Goal: Transaction & Acquisition: Obtain resource

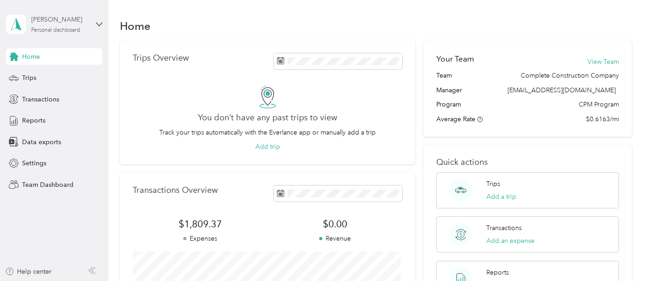
click at [35, 23] on div "[PERSON_NAME]" at bounding box center [59, 20] width 57 height 10
click at [43, 73] on div "Team dashboard" at bounding box center [38, 75] width 49 height 10
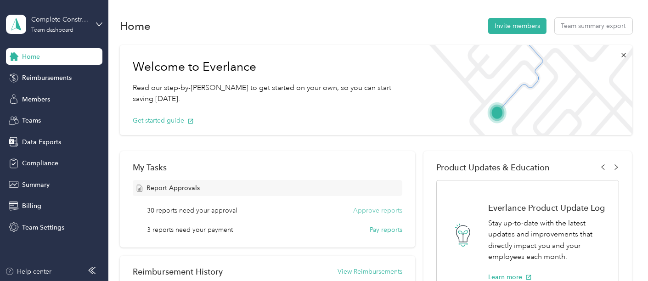
click at [384, 213] on button "Approve reports" at bounding box center [377, 211] width 49 height 10
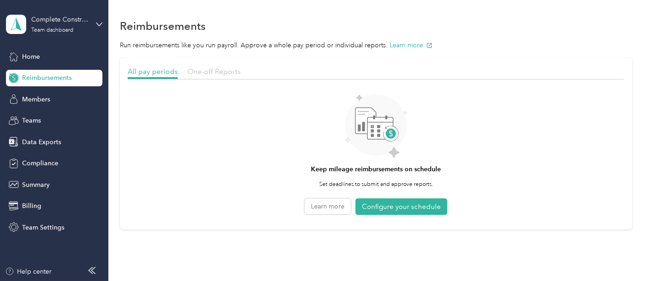
click at [196, 69] on span "One-off Reports" at bounding box center [213, 71] width 53 height 9
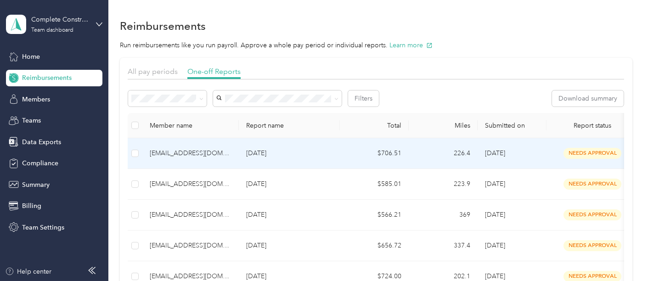
click at [139, 157] on td at bounding box center [135, 153] width 15 height 31
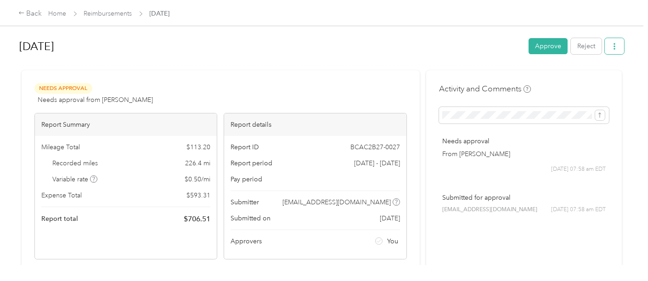
click at [616, 48] on button "button" at bounding box center [614, 46] width 19 height 16
click at [588, 76] on span "Download" at bounding box center [586, 80] width 30 height 10
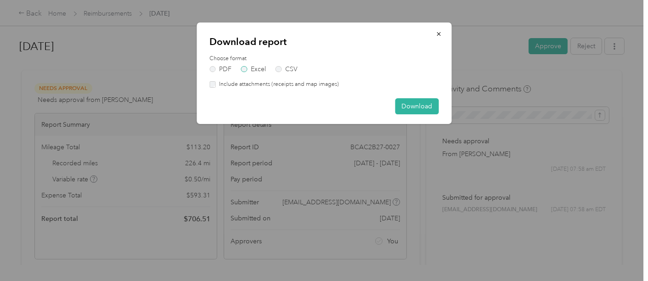
click at [255, 69] on label "Excel" at bounding box center [253, 69] width 25 height 6
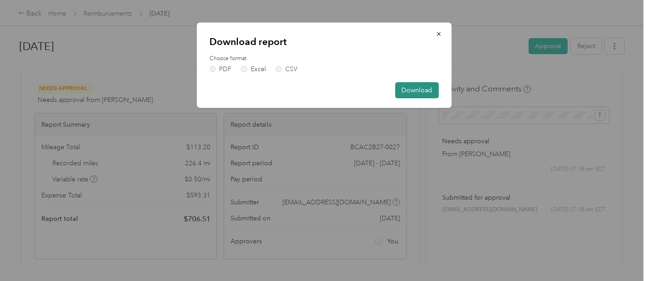
click at [427, 90] on button "Download" at bounding box center [417, 90] width 44 height 16
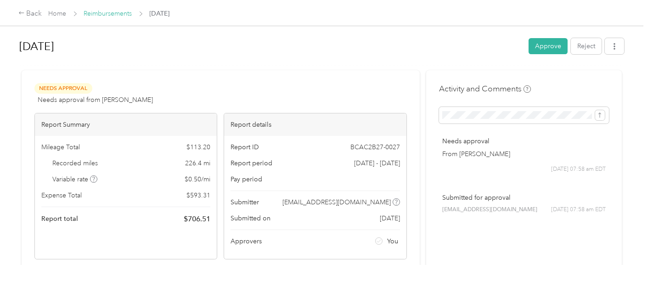
click at [96, 12] on link "Reimbursements" at bounding box center [108, 14] width 48 height 8
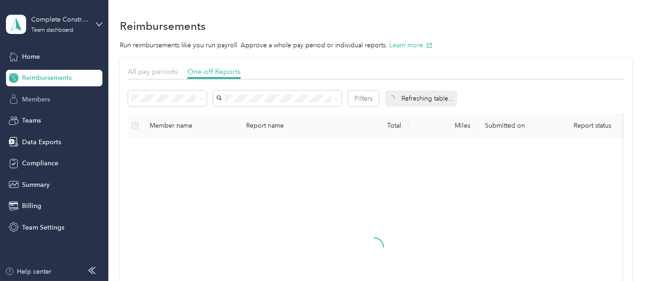
click at [38, 101] on span "Members" at bounding box center [36, 100] width 28 height 10
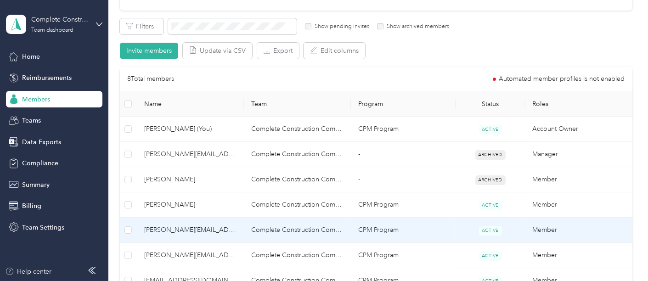
scroll to position [255, 0]
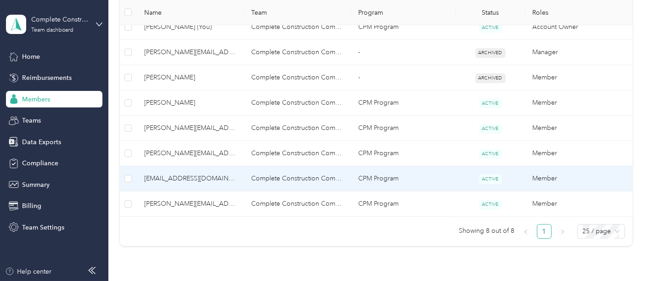
click at [188, 170] on td "[EMAIL_ADDRESS][DOMAIN_NAME]" at bounding box center [190, 178] width 107 height 25
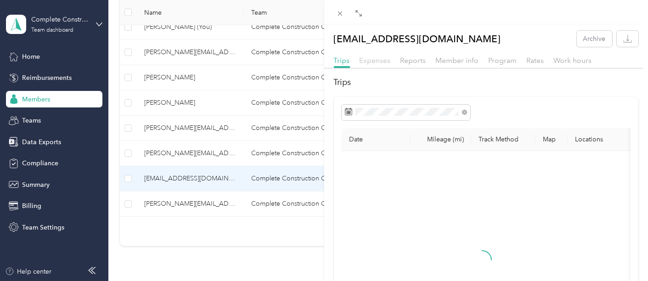
click at [369, 60] on span "Expenses" at bounding box center [375, 60] width 31 height 9
click at [344, 65] on div "Trips" at bounding box center [342, 60] width 16 height 11
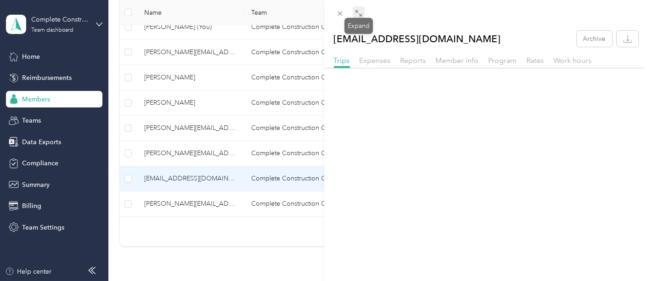
click at [357, 14] on icon at bounding box center [358, 13] width 7 height 7
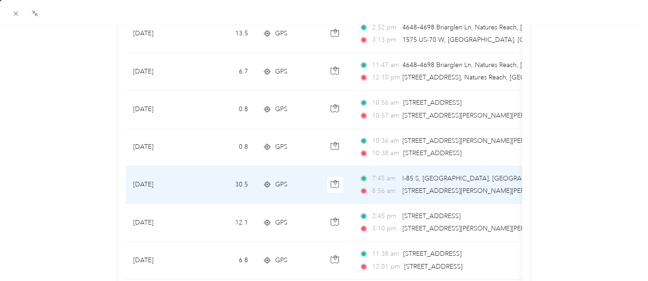
scroll to position [715, 0]
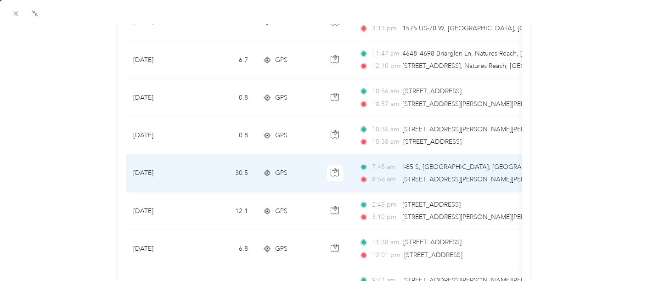
click at [233, 169] on td "30.5" at bounding box center [225, 174] width 61 height 38
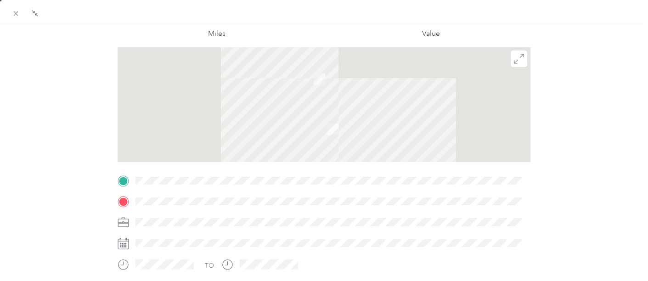
scroll to position [10, 0]
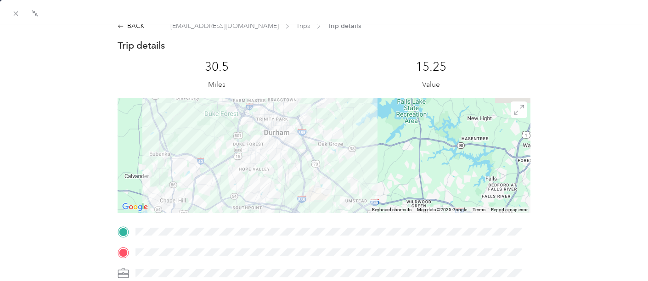
drag, startPoint x: 288, startPoint y: 129, endPoint x: 327, endPoint y: 208, distance: 88.2
click at [327, 208] on div at bounding box center [324, 155] width 413 height 115
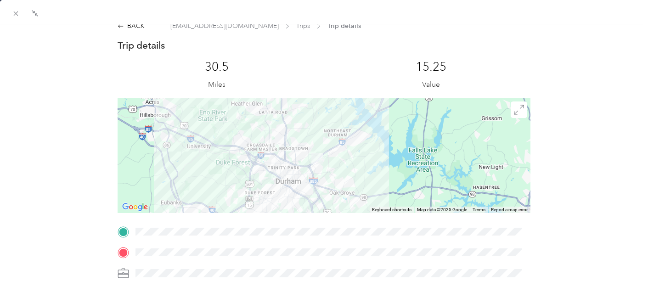
drag, startPoint x: 314, startPoint y: 146, endPoint x: 325, endPoint y: 195, distance: 50.5
click at [325, 198] on div at bounding box center [324, 155] width 413 height 115
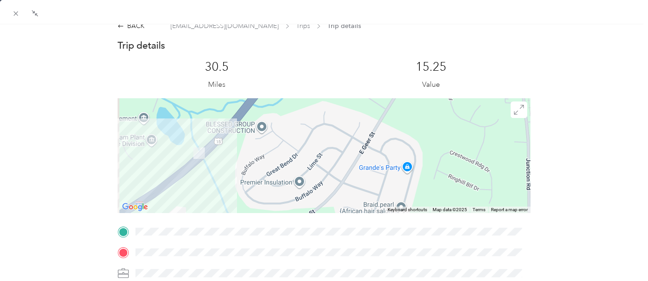
drag, startPoint x: 223, startPoint y: 161, endPoint x: 254, endPoint y: 167, distance: 30.9
click at [254, 167] on div at bounding box center [324, 155] width 413 height 115
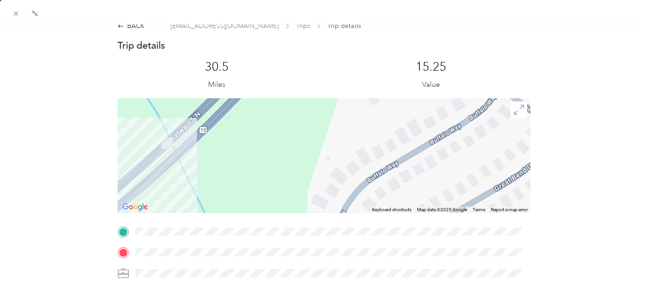
drag, startPoint x: 204, startPoint y: 153, endPoint x: 249, endPoint y: 163, distance: 46.6
click at [249, 163] on div at bounding box center [324, 155] width 413 height 115
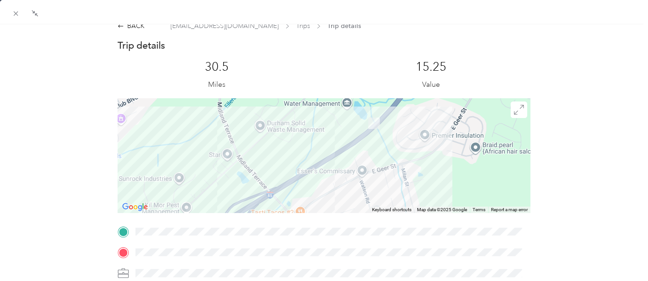
drag, startPoint x: 261, startPoint y: 157, endPoint x: 377, endPoint y: 114, distance: 124.0
click at [370, 120] on div at bounding box center [324, 155] width 413 height 115
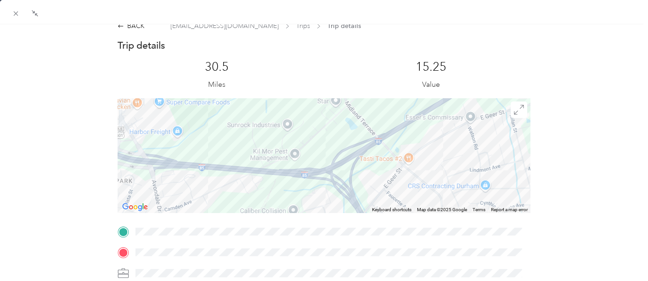
drag, startPoint x: 292, startPoint y: 169, endPoint x: 387, endPoint y: 147, distance: 97.2
click at [383, 148] on div at bounding box center [324, 155] width 413 height 115
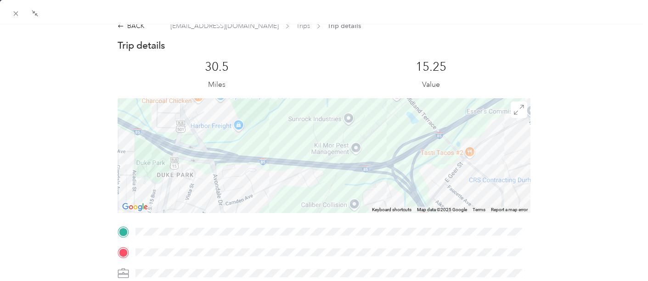
drag, startPoint x: 184, startPoint y: 163, endPoint x: 318, endPoint y: 187, distance: 135.5
click at [310, 188] on div at bounding box center [324, 155] width 413 height 115
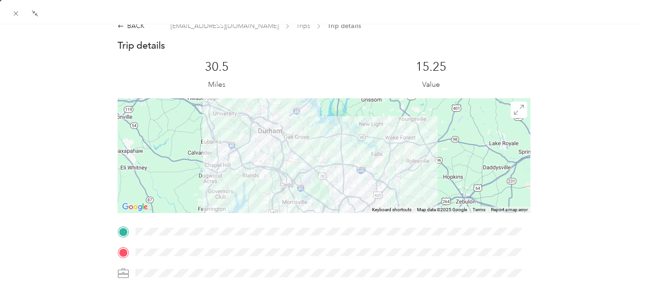
drag, startPoint x: 305, startPoint y: 187, endPoint x: 320, endPoint y: 125, distance: 63.9
click at [318, 130] on div "BACK [EMAIL_ADDRESS][DOMAIN_NAME] Trips Trip details Trip details This trip can…" at bounding box center [324, 140] width 648 height 281
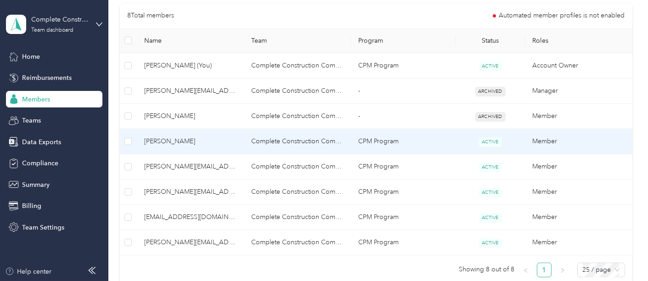
scroll to position [204, 0]
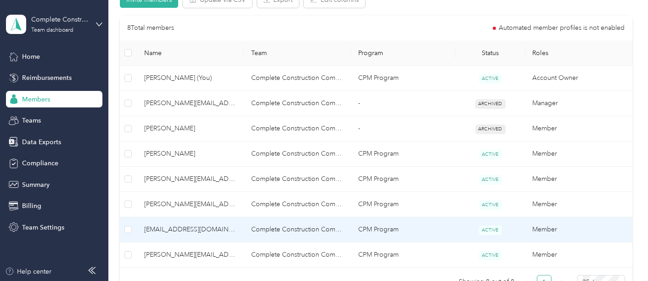
click at [290, 230] on td "Complete Construction Company" at bounding box center [297, 229] width 107 height 25
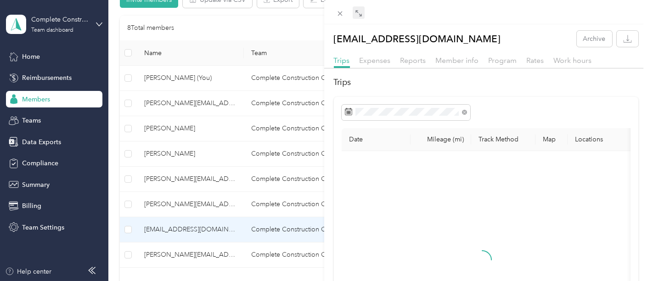
click at [361, 12] on icon at bounding box center [358, 13] width 7 height 7
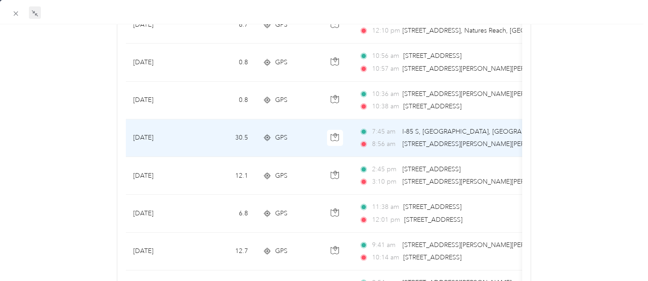
scroll to position [738, 0]
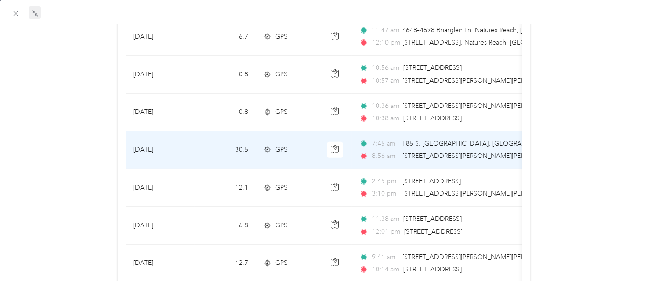
click at [223, 143] on td "30.5" at bounding box center [225, 150] width 61 height 38
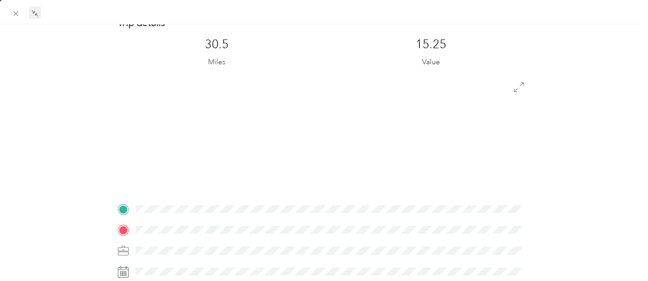
scroll to position [10, 0]
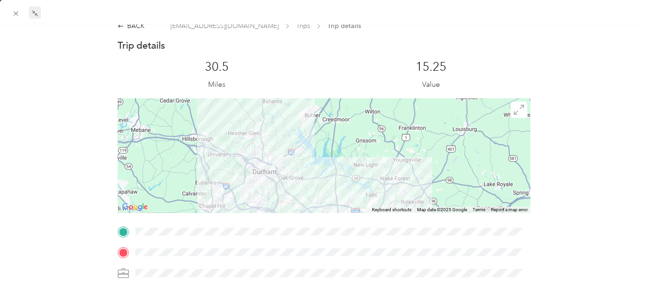
drag, startPoint x: 294, startPoint y: 132, endPoint x: 294, endPoint y: 182, distance: 49.6
click at [294, 182] on div at bounding box center [324, 155] width 413 height 115
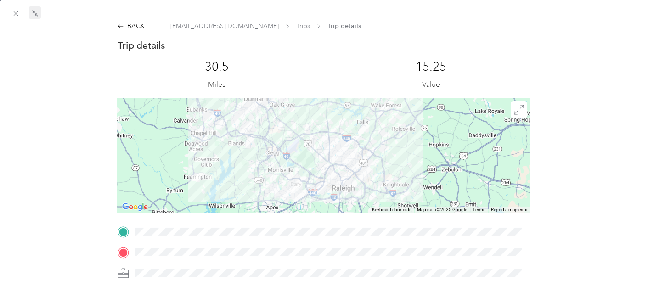
drag, startPoint x: 318, startPoint y: 190, endPoint x: 309, endPoint y: 119, distance: 71.7
click at [309, 119] on div at bounding box center [324, 155] width 413 height 115
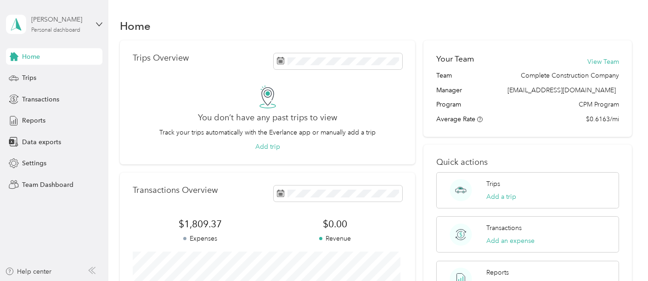
click at [79, 30] on div "Personal dashboard" at bounding box center [55, 31] width 49 height 6
click at [72, 79] on div "Team dashboard" at bounding box center [102, 75] width 181 height 16
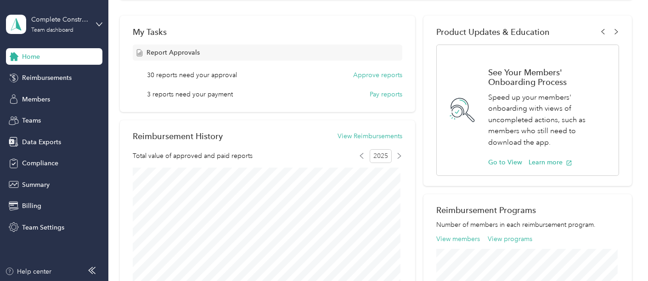
scroll to position [153, 0]
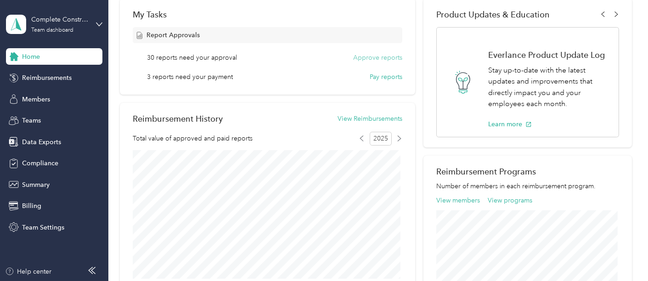
click at [391, 60] on button "Approve reports" at bounding box center [377, 58] width 49 height 10
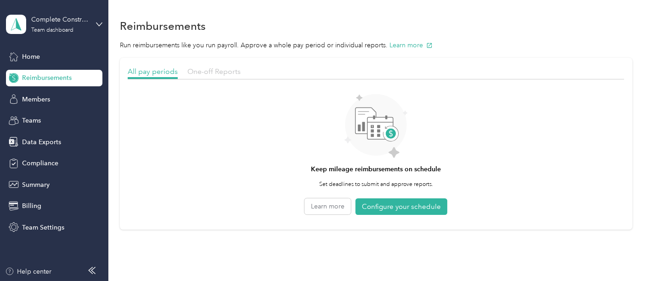
click at [210, 68] on span "One-off Reports" at bounding box center [213, 71] width 53 height 9
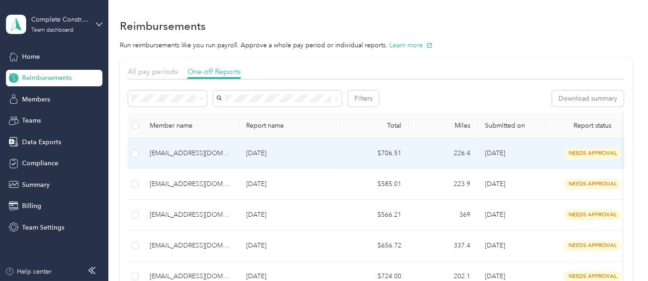
click at [295, 156] on p "[DATE]" at bounding box center [289, 153] width 86 height 10
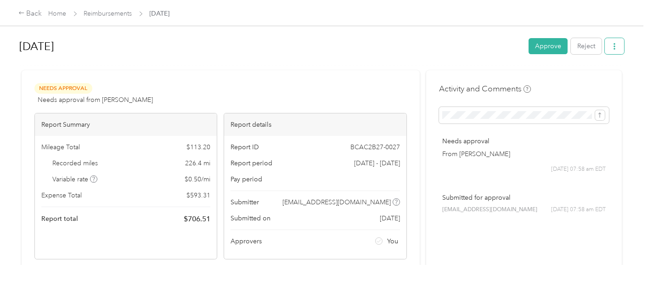
click at [612, 45] on icon "button" at bounding box center [615, 46] width 6 height 6
click at [592, 73] on li "Download" at bounding box center [589, 80] width 68 height 16
click at [591, 78] on span "Download" at bounding box center [586, 80] width 30 height 10
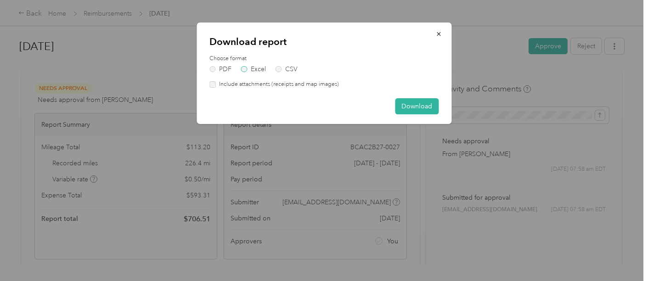
click at [254, 68] on label "Excel" at bounding box center [253, 69] width 25 height 6
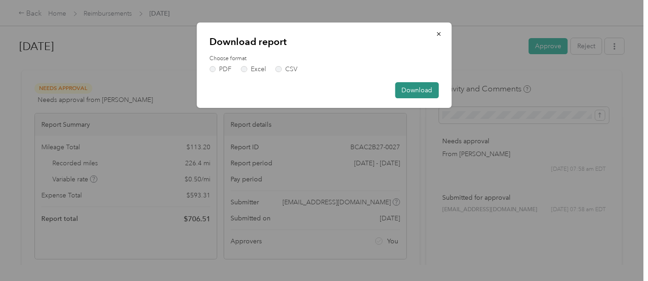
click at [424, 91] on button "Download" at bounding box center [417, 90] width 44 height 16
